Goal: Find specific page/section: Find specific page/section

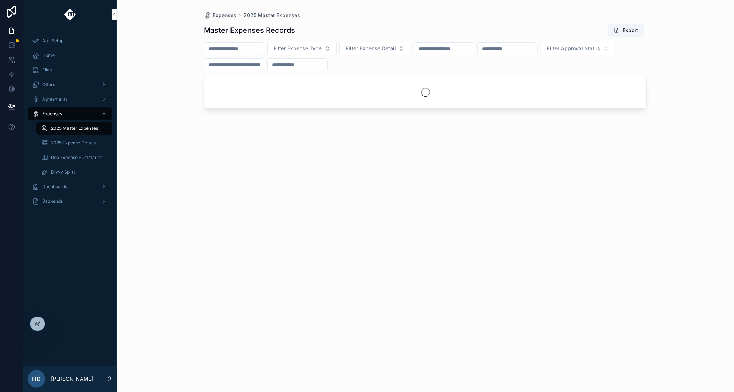
click at [146, 113] on div "Expenses 2025 Master Expenses Master Expenses Records Export Filter Expense Typ…" at bounding box center [426, 196] width 618 height 392
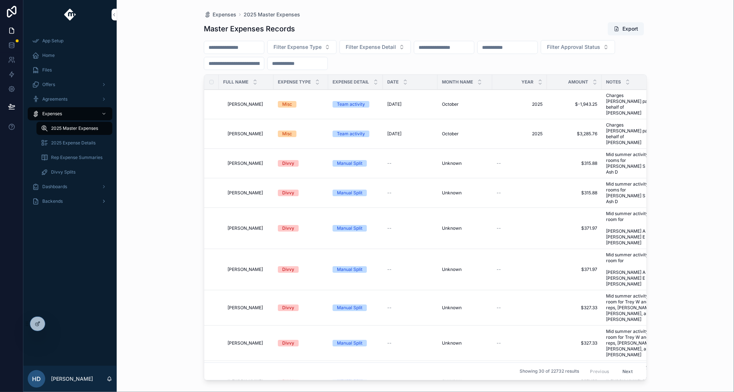
click at [75, 197] on div "Backends" at bounding box center [70, 202] width 76 height 12
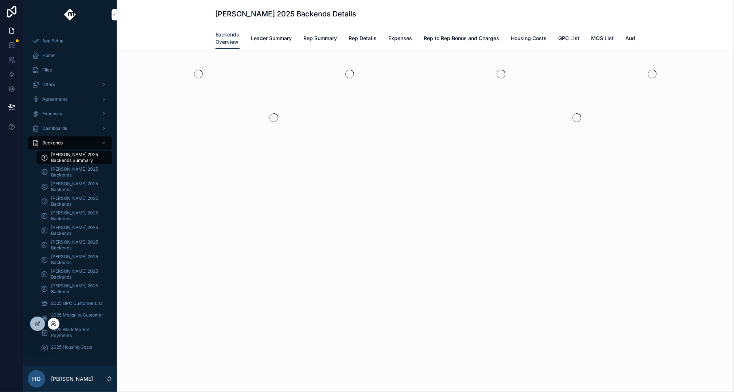
click at [55, 322] on icon at bounding box center [54, 324] width 6 height 6
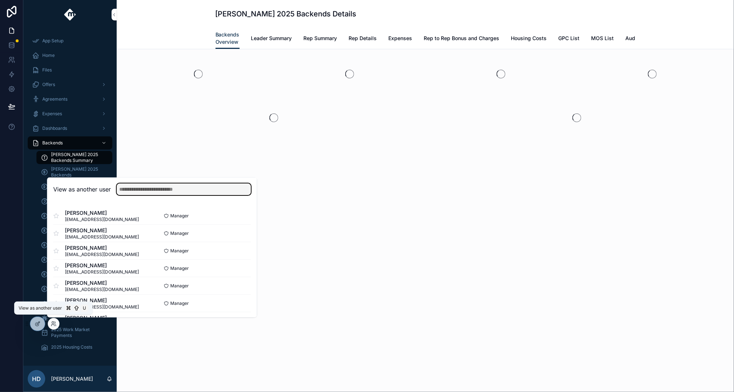
click at [195, 190] on input "text" at bounding box center [184, 190] width 134 height 12
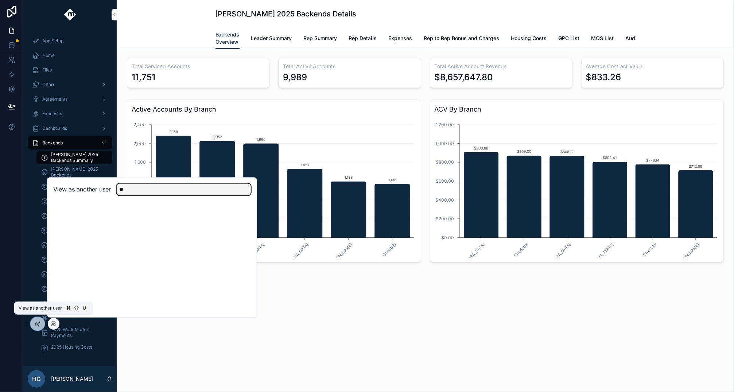
type input "*"
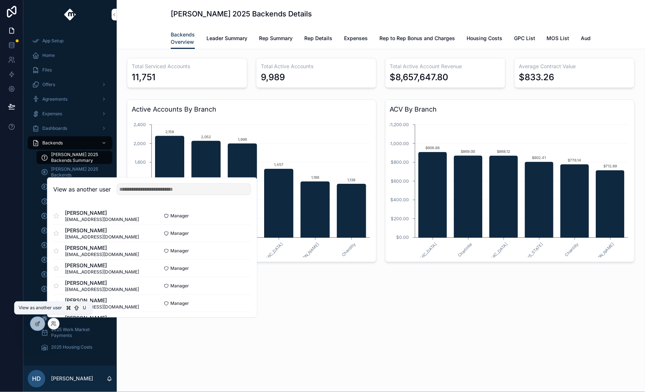
click at [124, 10] on div "[PERSON_NAME] 2025 Backends Details Backends Overview Backends Overview Leader …" at bounding box center [381, 24] width 528 height 49
